Goal: Information Seeking & Learning: Check status

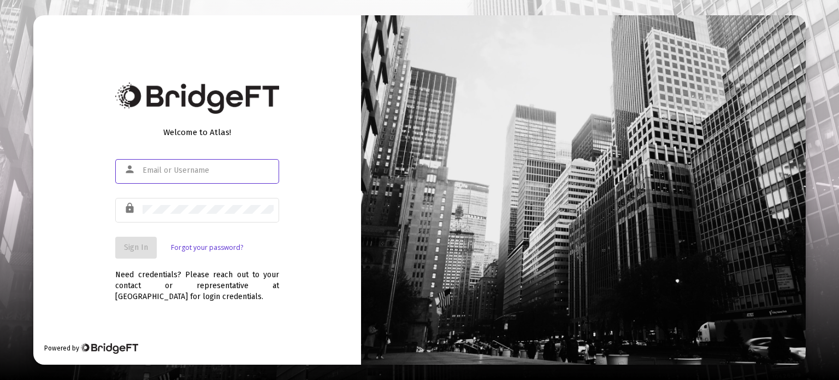
type input "[PERSON_NAME][EMAIL_ADDRESS][DOMAIN_NAME]"
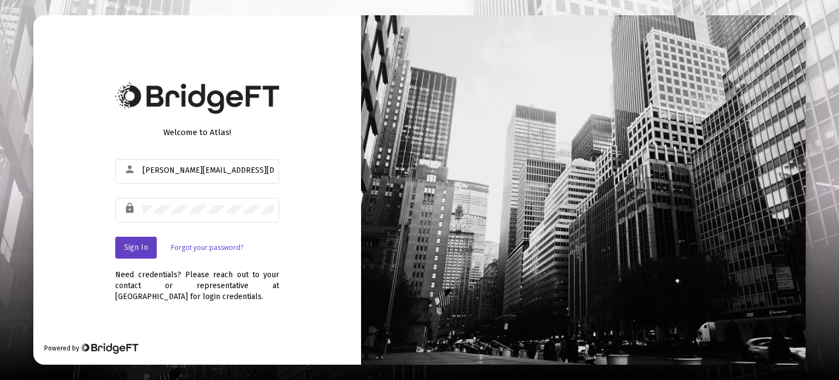
click at [152, 244] on button "Sign In" at bounding box center [136, 248] width 42 height 22
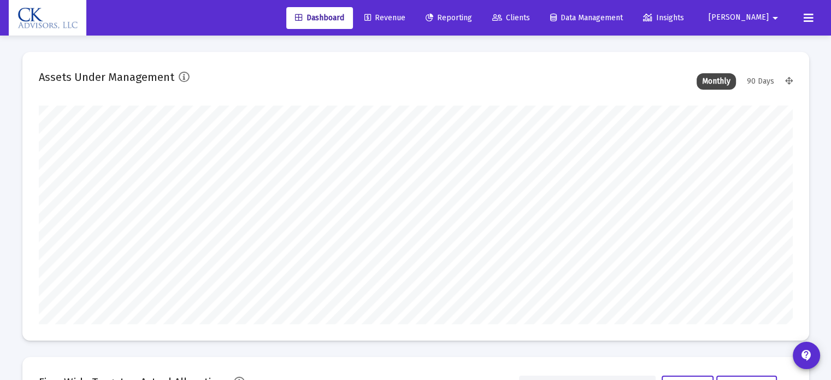
type input "[DATE]"
click at [468, 19] on span "Reporting" at bounding box center [449, 17] width 46 height 9
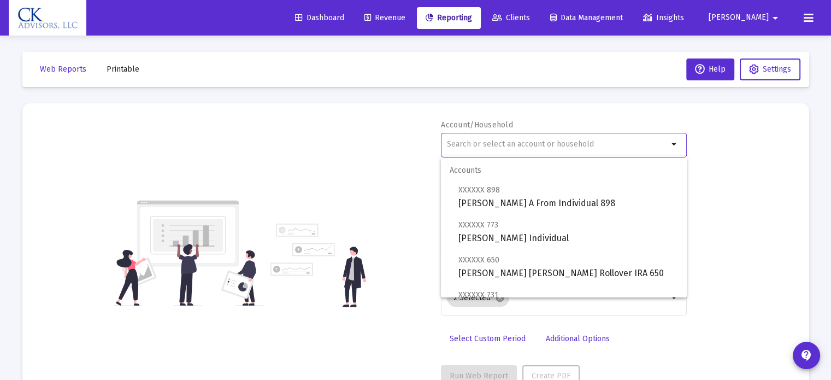
click at [473, 143] on input "text" at bounding box center [557, 144] width 221 height 9
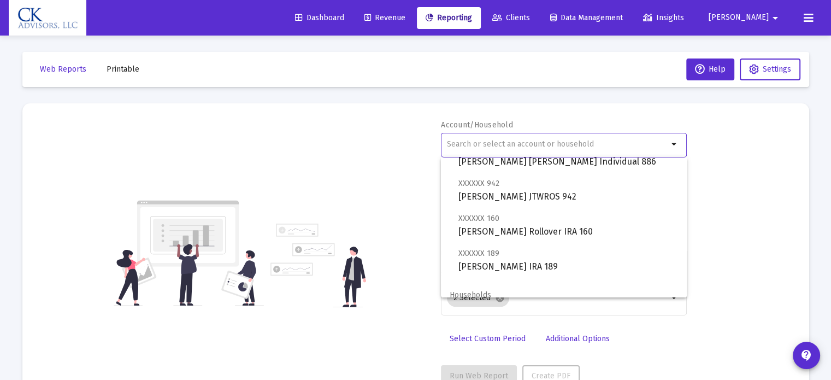
scroll to position [656, 0]
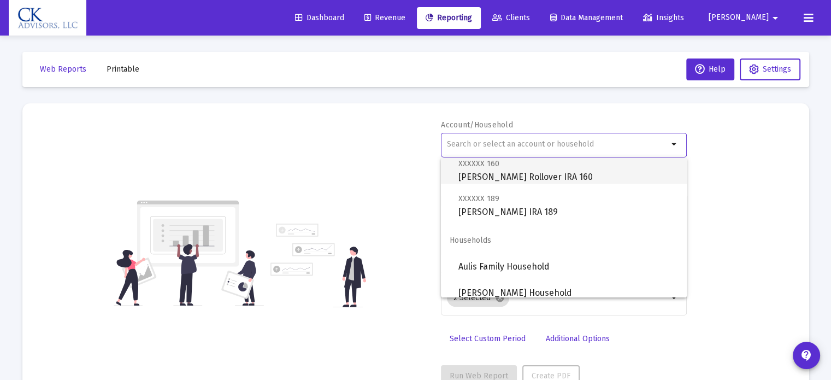
click at [525, 177] on span "XXXXXX 160 [PERSON_NAME] Rollover IRA 160" at bounding box center [569, 170] width 220 height 27
type input "[PERSON_NAME] Rollover IRA 160"
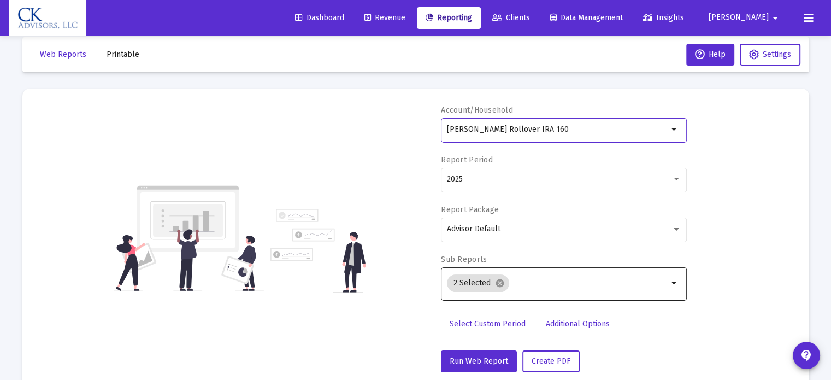
scroll to position [39, 0]
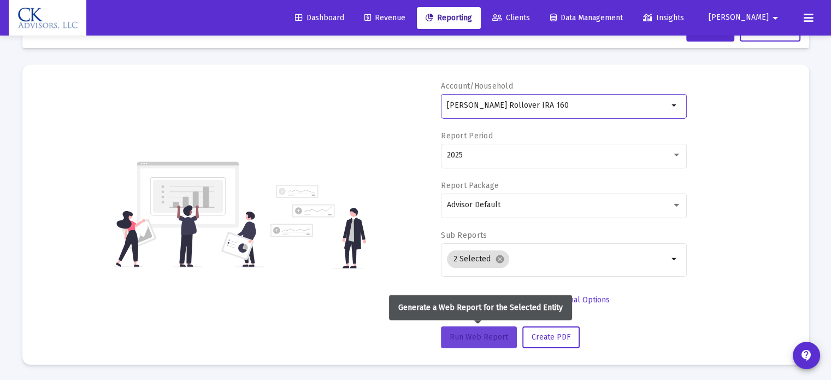
click at [490, 332] on span "Run Web Report" at bounding box center [479, 336] width 58 height 9
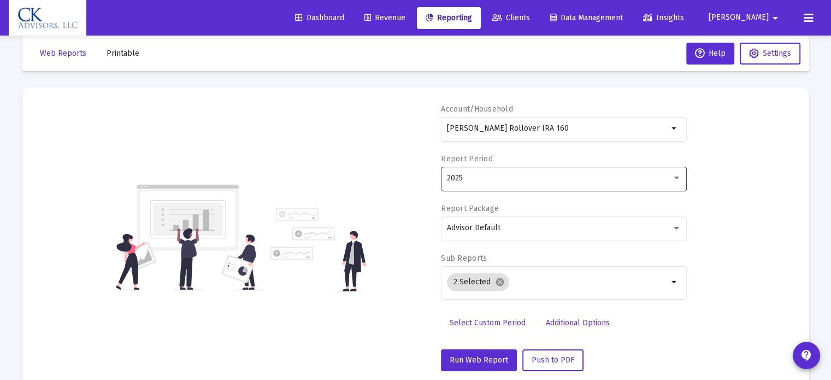
scroll to position [0, 0]
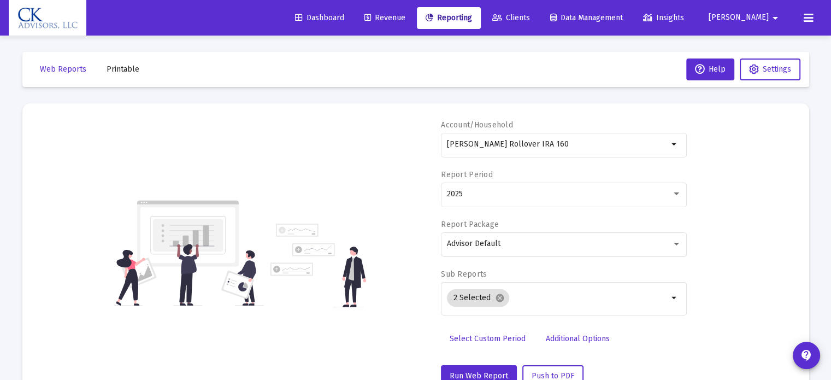
drag, startPoint x: 593, startPoint y: 149, endPoint x: 411, endPoint y: 167, distance: 183.5
click at [411, 167] on div "Account/Household [PERSON_NAME] Rollover IRA 160 arrow_drop_down Report Period …" at bounding box center [416, 253] width 754 height 267
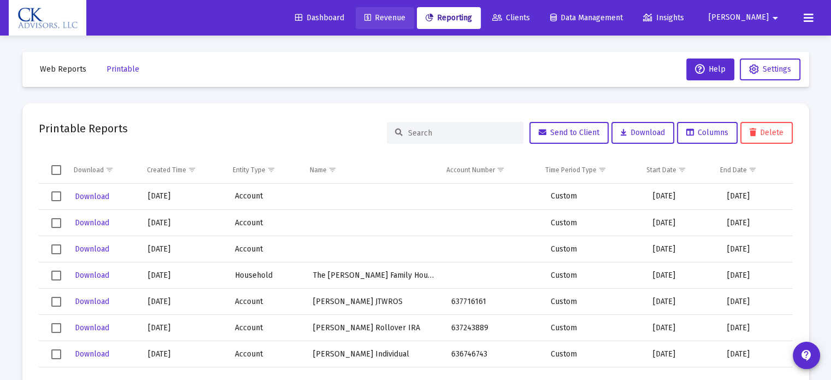
click at [405, 21] on span "Revenue" at bounding box center [385, 17] width 41 height 9
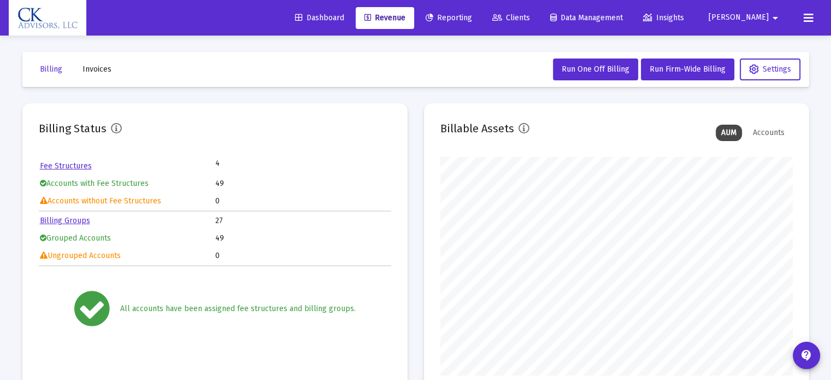
scroll to position [219, 352]
click at [472, 17] on span "Reporting" at bounding box center [449, 17] width 46 height 9
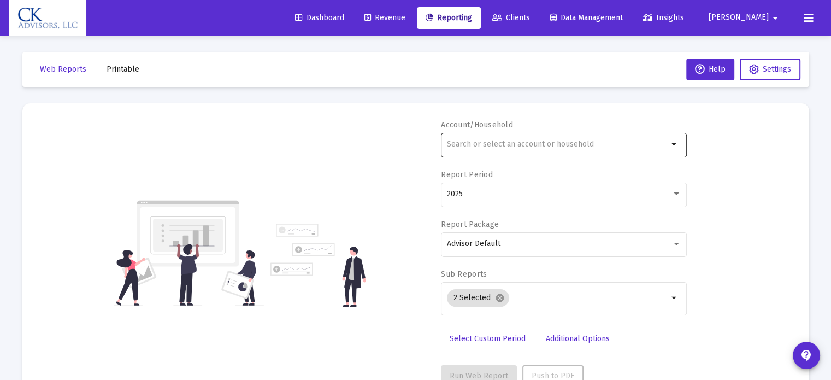
click at [484, 142] on input "text" at bounding box center [557, 144] width 221 height 9
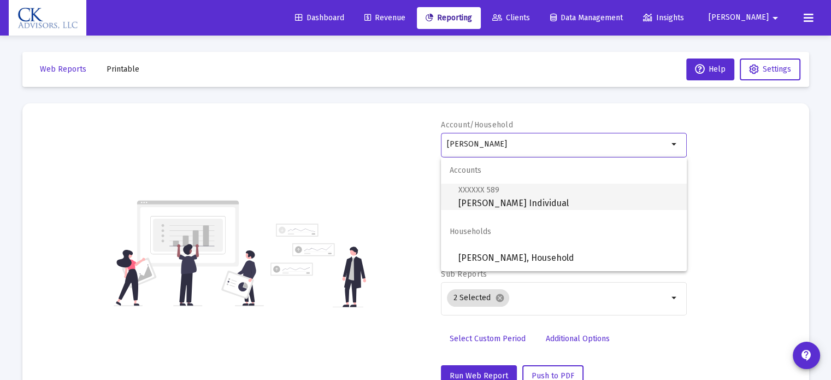
click at [502, 197] on span "XXXXXX 589 [PERSON_NAME] Individual" at bounding box center [569, 196] width 220 height 27
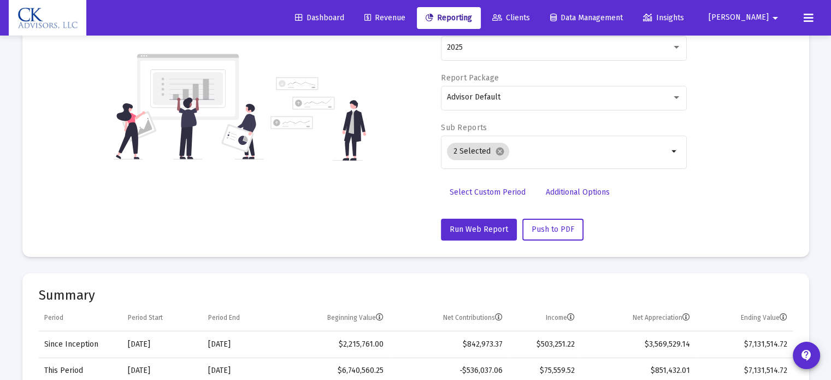
scroll to position [164, 0]
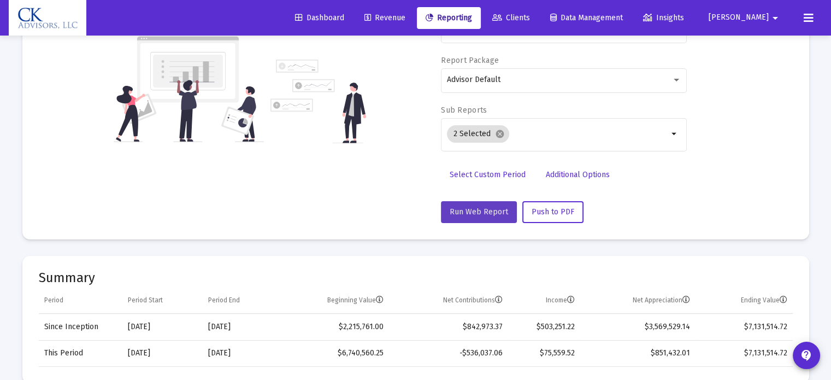
click at [481, 211] on span "Run Web Report" at bounding box center [479, 211] width 58 height 9
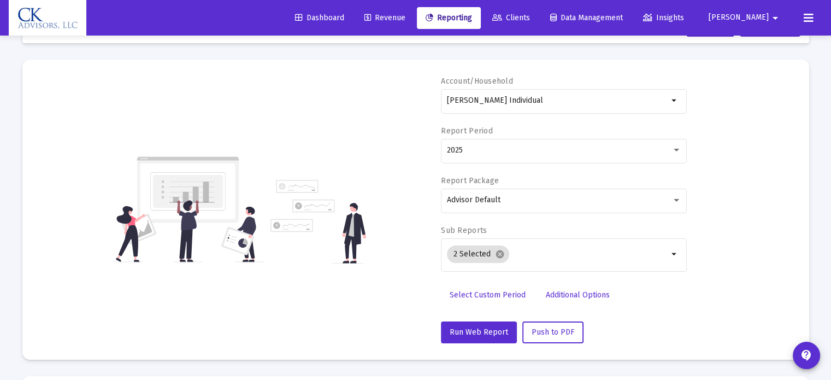
scroll to position [0, 0]
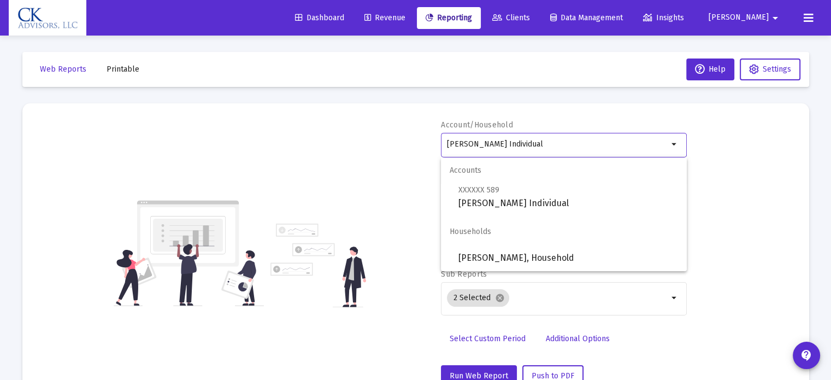
drag, startPoint x: 546, startPoint y: 146, endPoint x: 416, endPoint y: 159, distance: 130.7
click at [416, 159] on div "Account/Household [PERSON_NAME] Individual arrow_drop_down Report Period 2025 R…" at bounding box center [416, 253] width 754 height 267
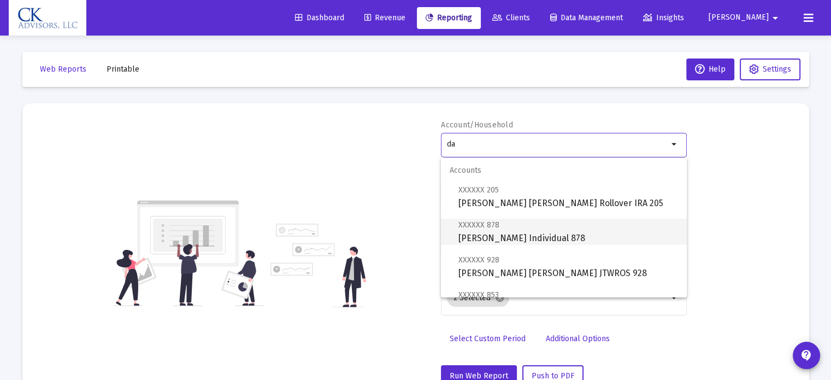
click at [516, 239] on span "XXXXXX 878 [PERSON_NAME] Individual 878" at bounding box center [569, 231] width 220 height 27
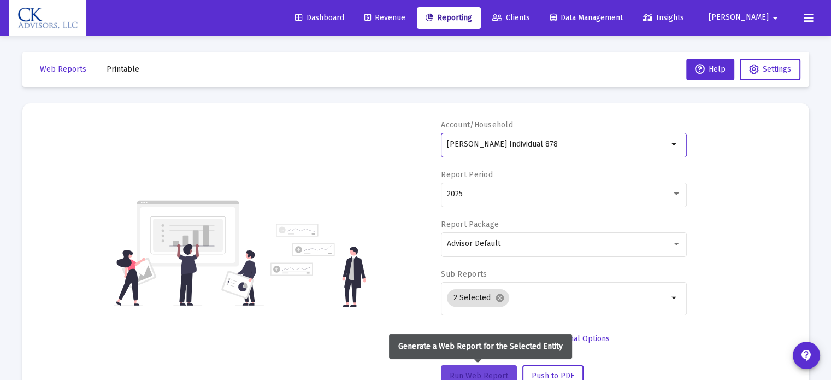
click at [475, 371] on span "Run Web Report" at bounding box center [479, 375] width 58 height 9
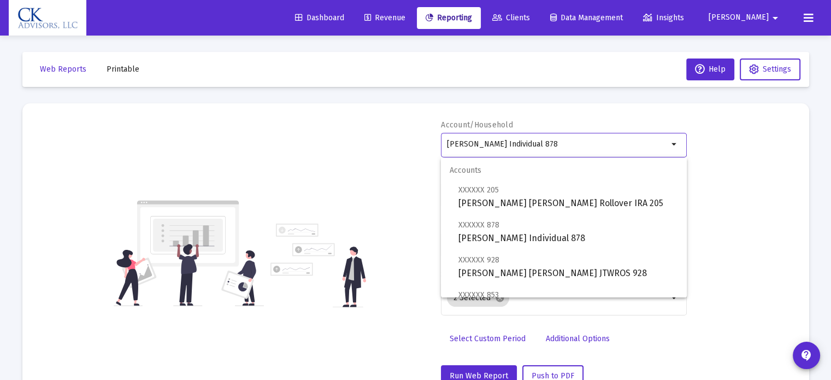
drag, startPoint x: 562, startPoint y: 144, endPoint x: 397, endPoint y: 140, distance: 164.5
click at [397, 140] on div "Account/Household [PERSON_NAME] Individual 878 arrow_drop_down Report Period 20…" at bounding box center [416, 253] width 754 height 267
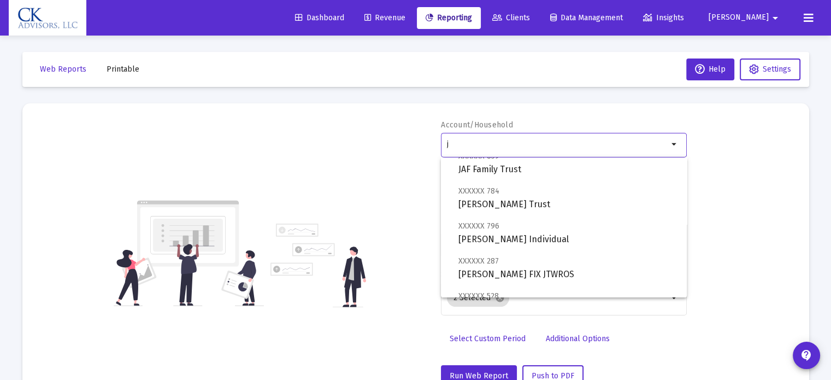
scroll to position [546, 0]
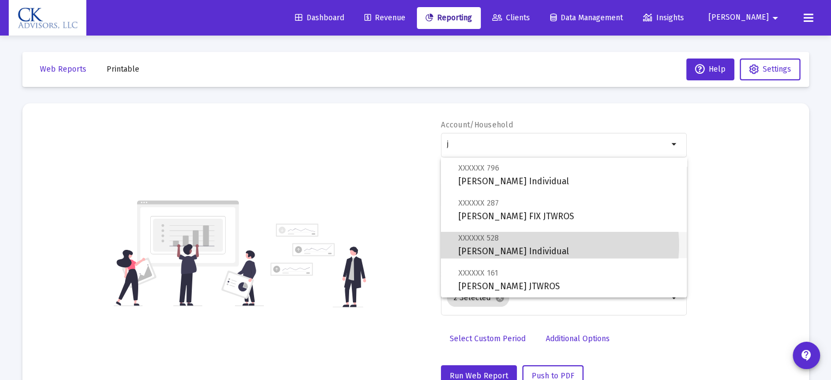
click at [551, 245] on span "XXXXXX 528 [PERSON_NAME] Individual" at bounding box center [569, 244] width 220 height 27
type input "[PERSON_NAME] Individual"
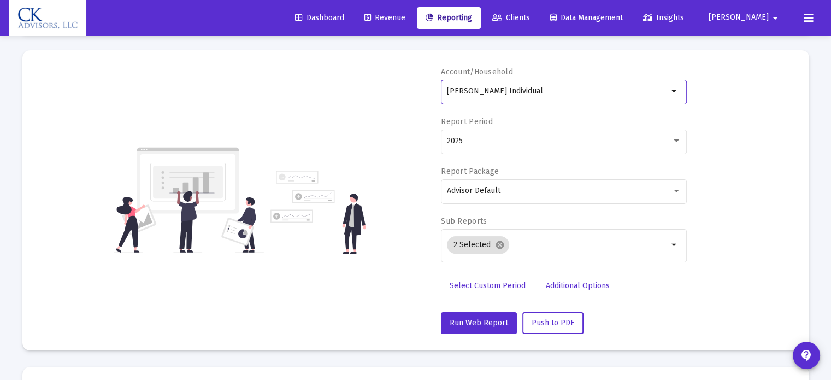
scroll to position [109, 0]
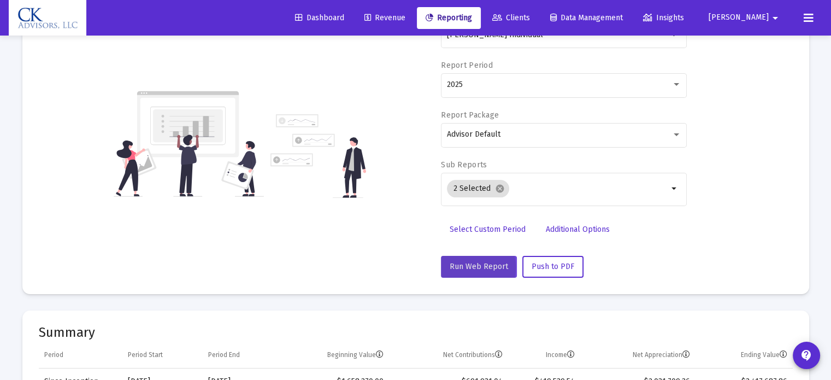
click at [467, 267] on span "Run Web Report" at bounding box center [479, 266] width 58 height 9
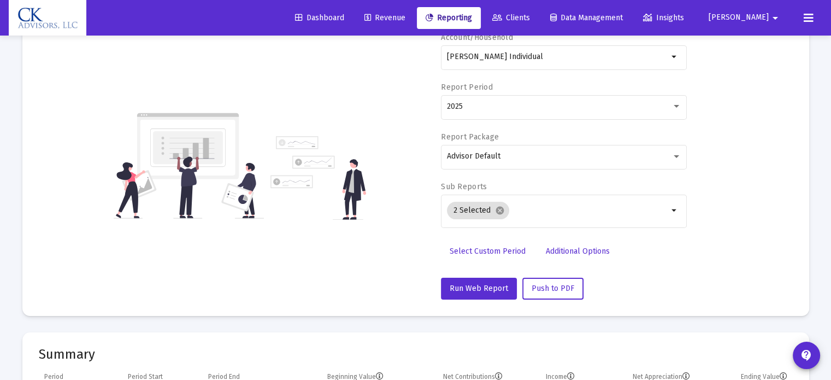
scroll to position [0, 0]
